Goal: Go to known website: Access a specific website the user already knows

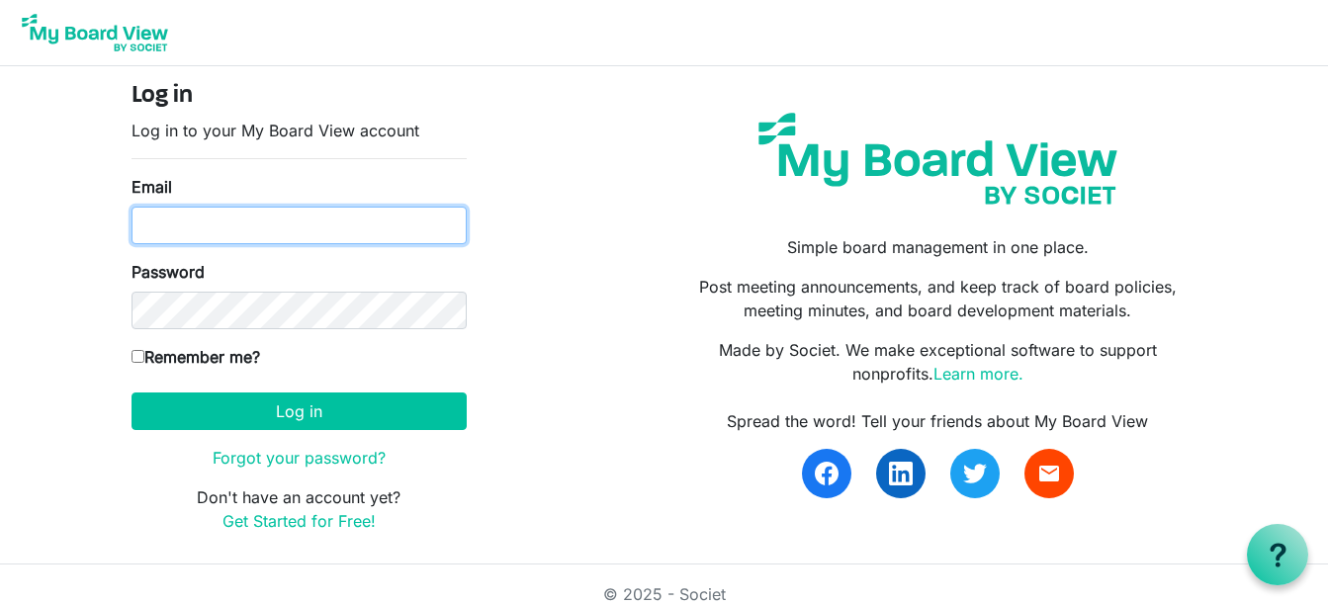
type input "c.brentcloyd@gmail.com"
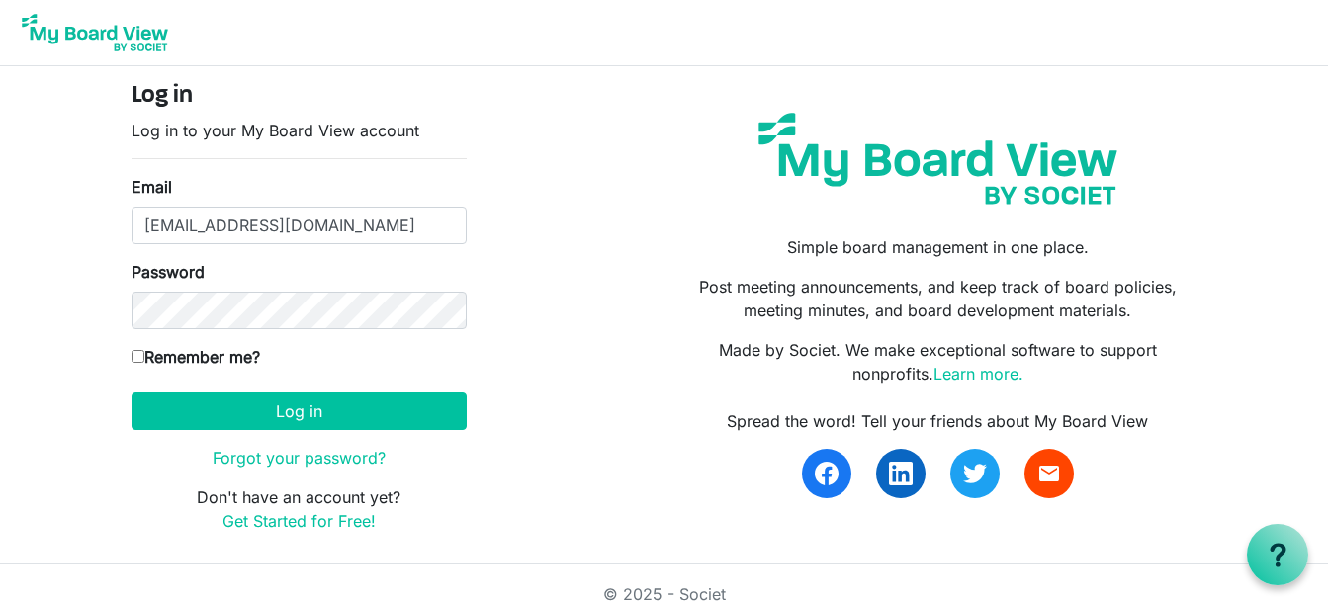
click at [138, 363] on label "Remember me?" at bounding box center [195, 357] width 129 height 24
click at [138, 363] on input "Remember me?" at bounding box center [137, 356] width 13 height 13
checkbox input "true"
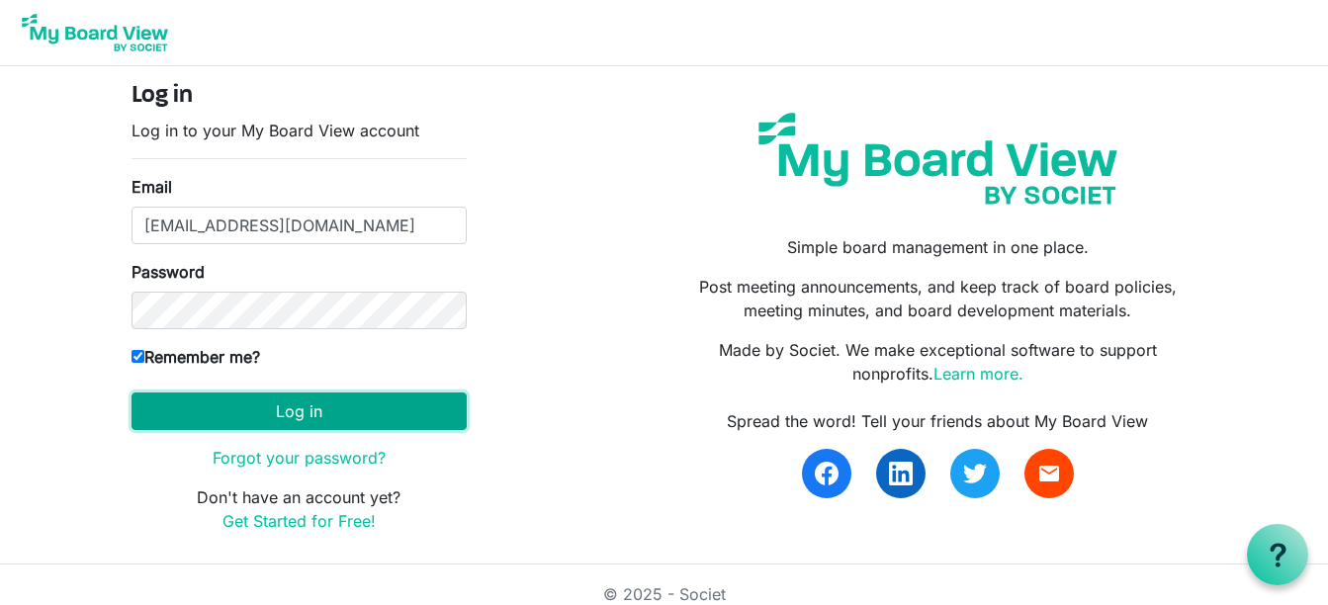
click at [289, 406] on button "Log in" at bounding box center [298, 412] width 335 height 38
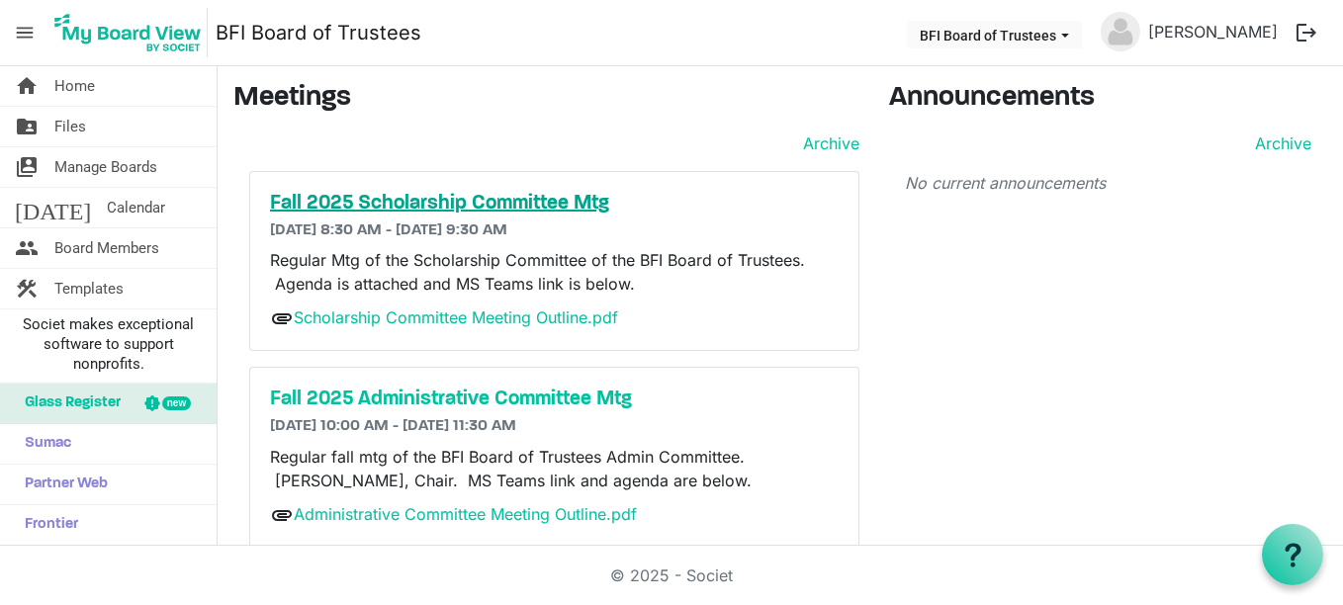
click at [427, 196] on h5 "Fall 2025 Scholarship Committee Mtg" at bounding box center [554, 204] width 569 height 24
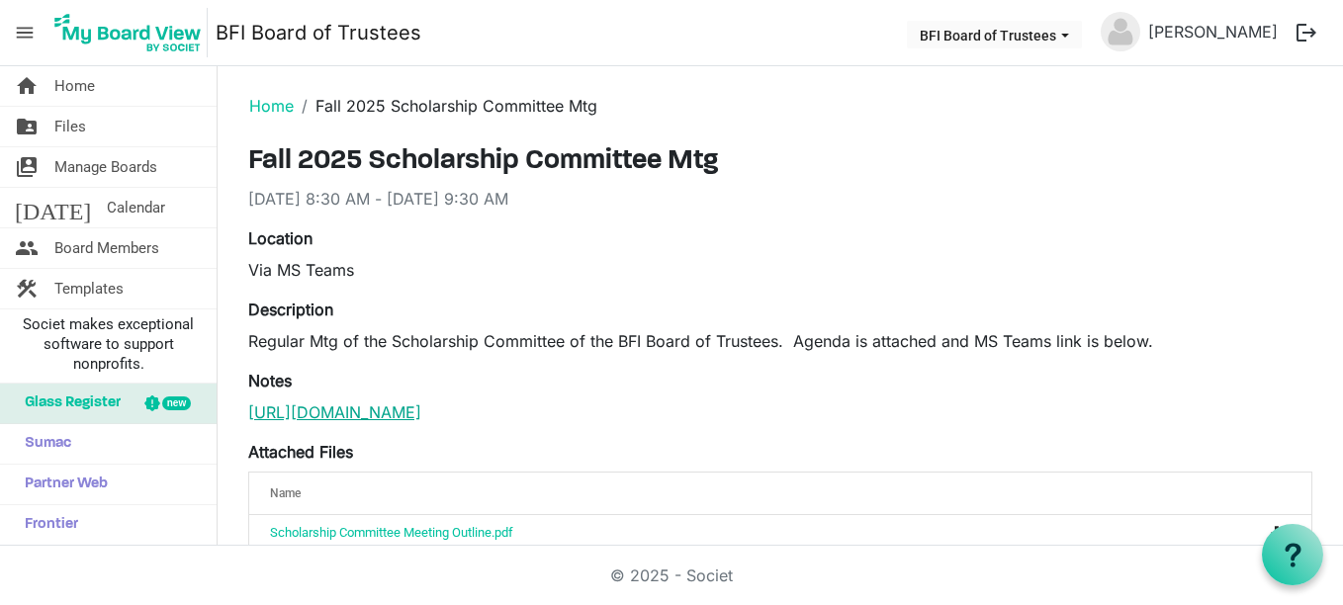
click at [415, 422] on link "https://teams.microsoft.com/l/meetup-join/19%3ameeting_ZDY5NDE4MjEtYTE3ZC00MjMx…" at bounding box center [334, 412] width 173 height 20
